Goal: Information Seeking & Learning: Learn about a topic

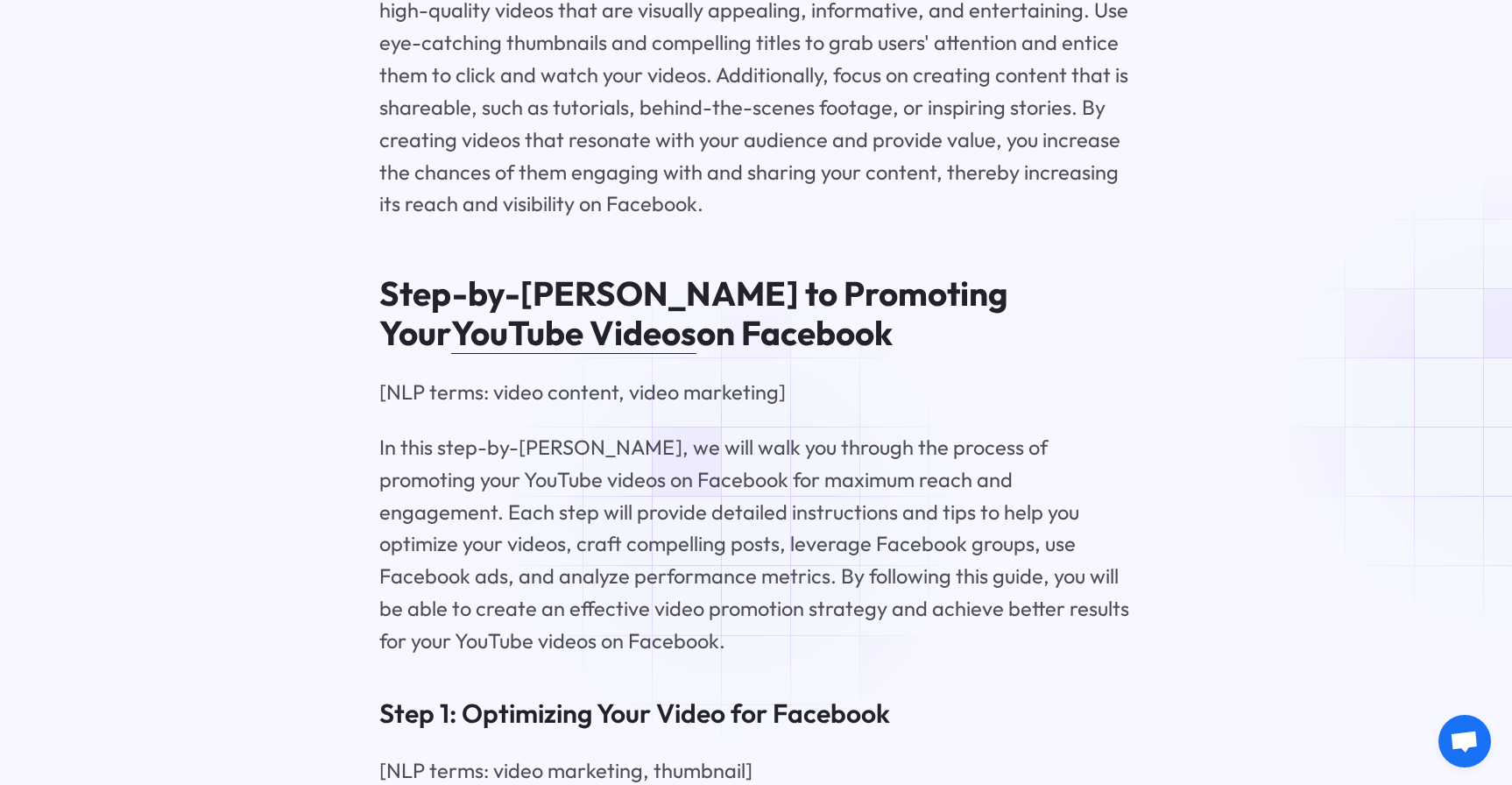
scroll to position [7537, 0]
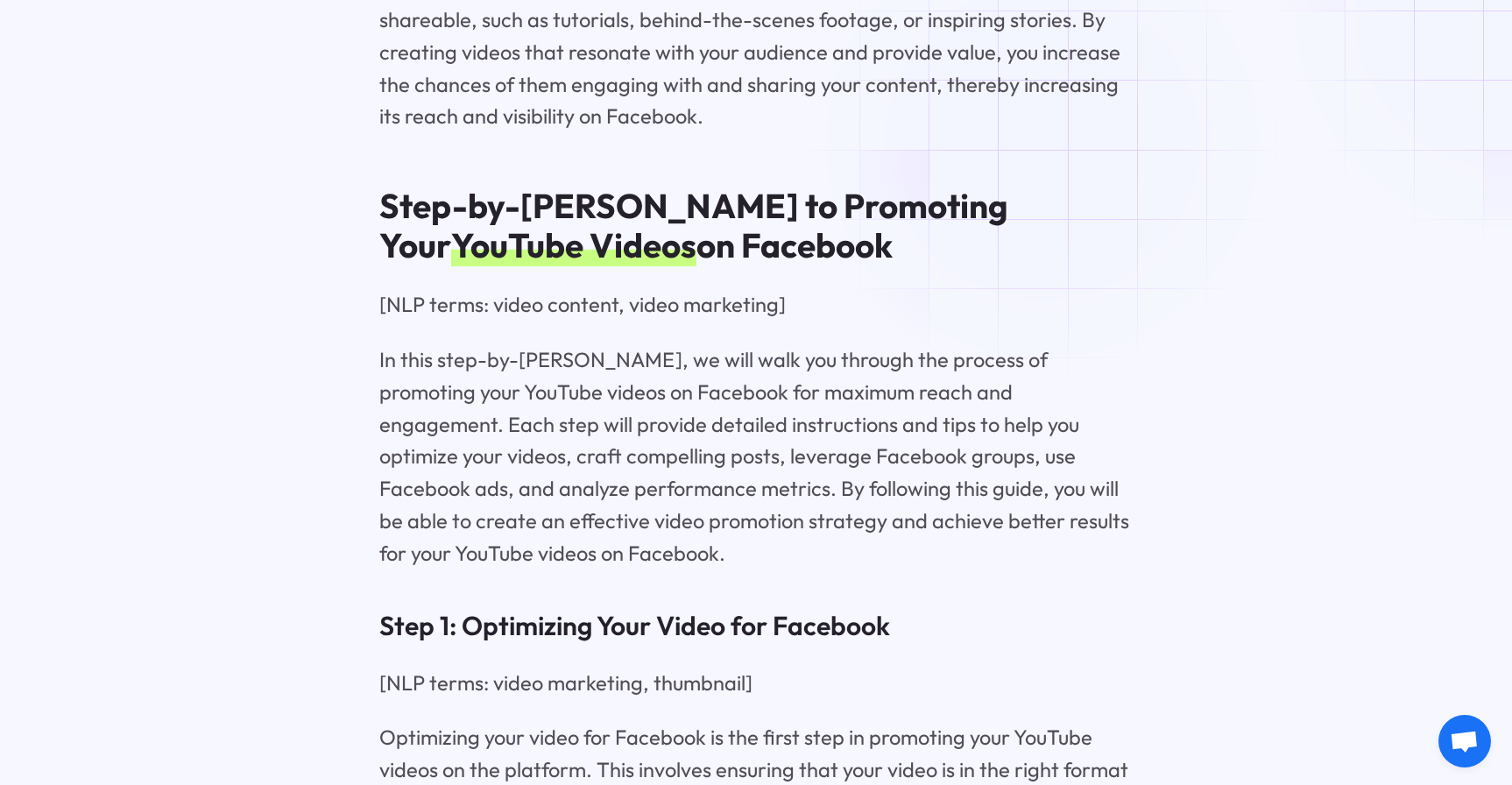
click at [697, 224] on link "YouTube Videos" at bounding box center [573, 245] width 245 height 43
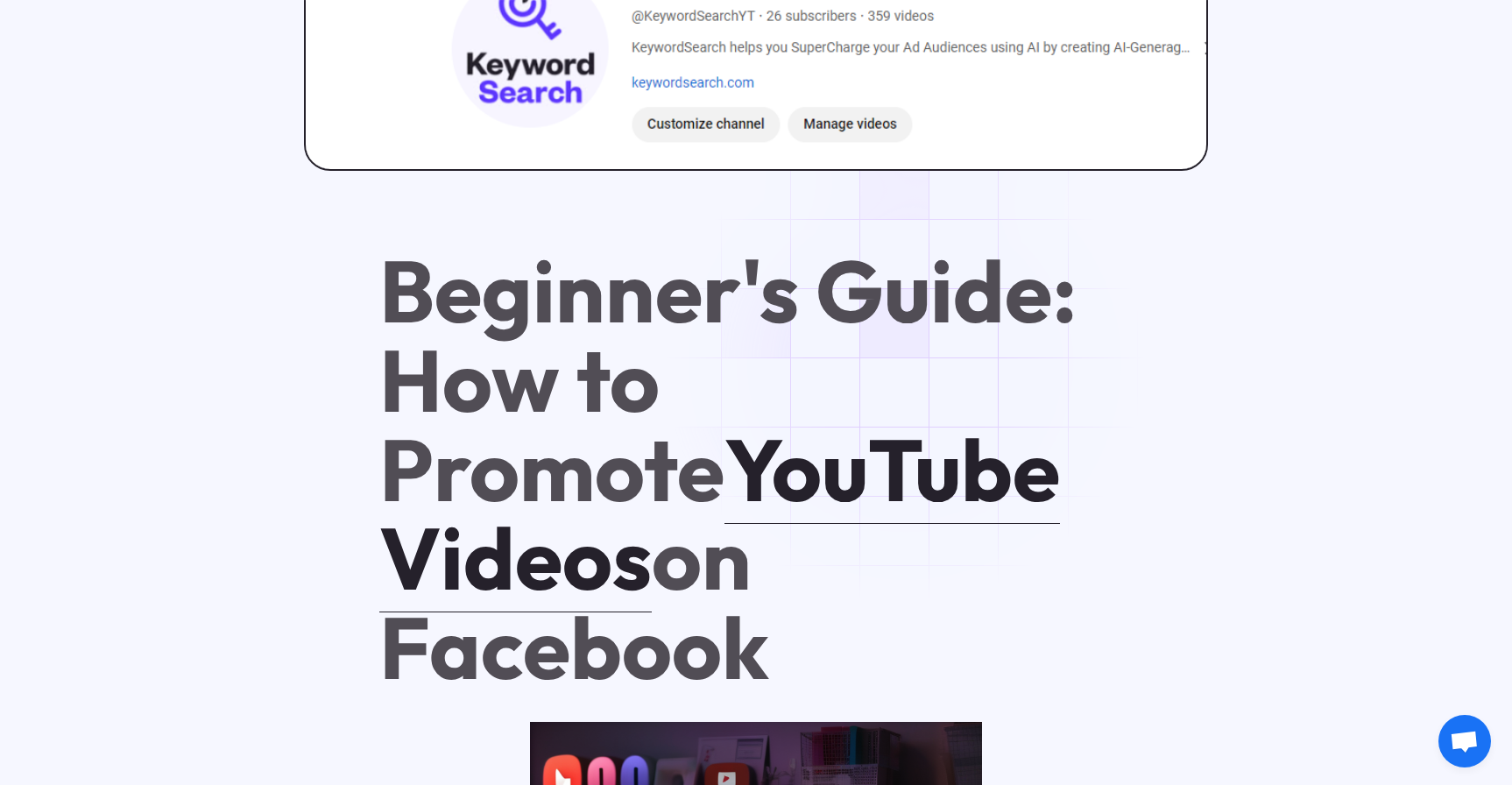
scroll to position [1052, 0]
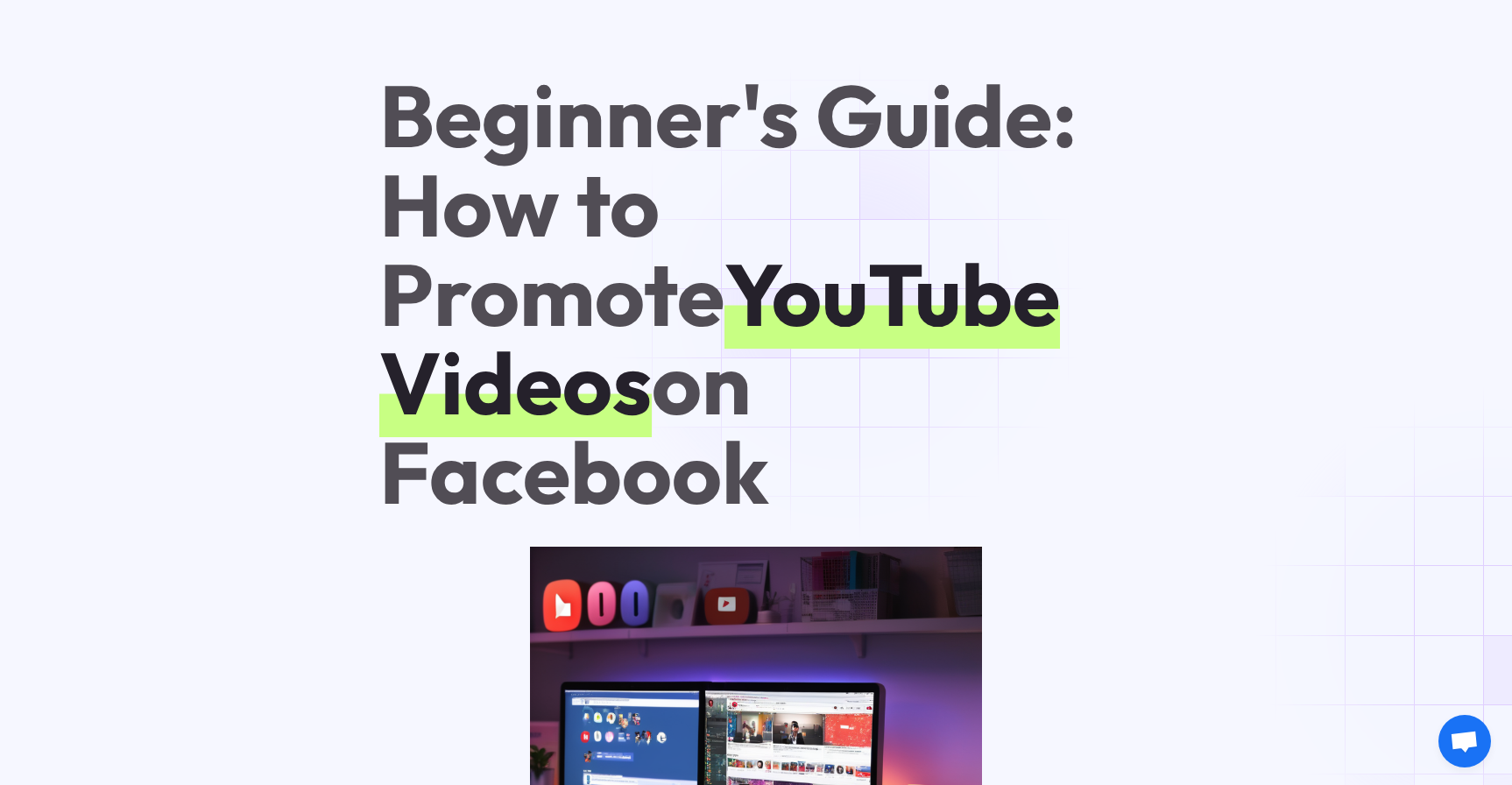
click at [852, 302] on link "YouTube Videos" at bounding box center [719, 339] width 680 height 199
